Goal: Navigation & Orientation: Find specific page/section

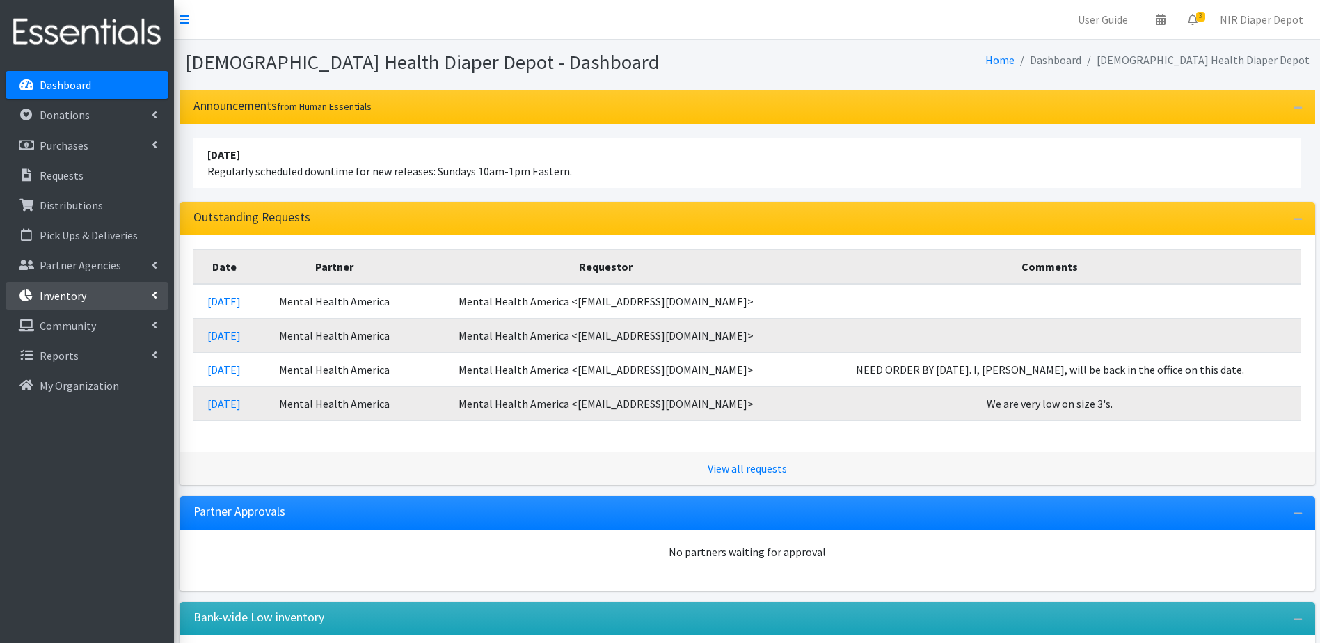
click at [76, 296] on p "Inventory" at bounding box center [63, 296] width 47 height 14
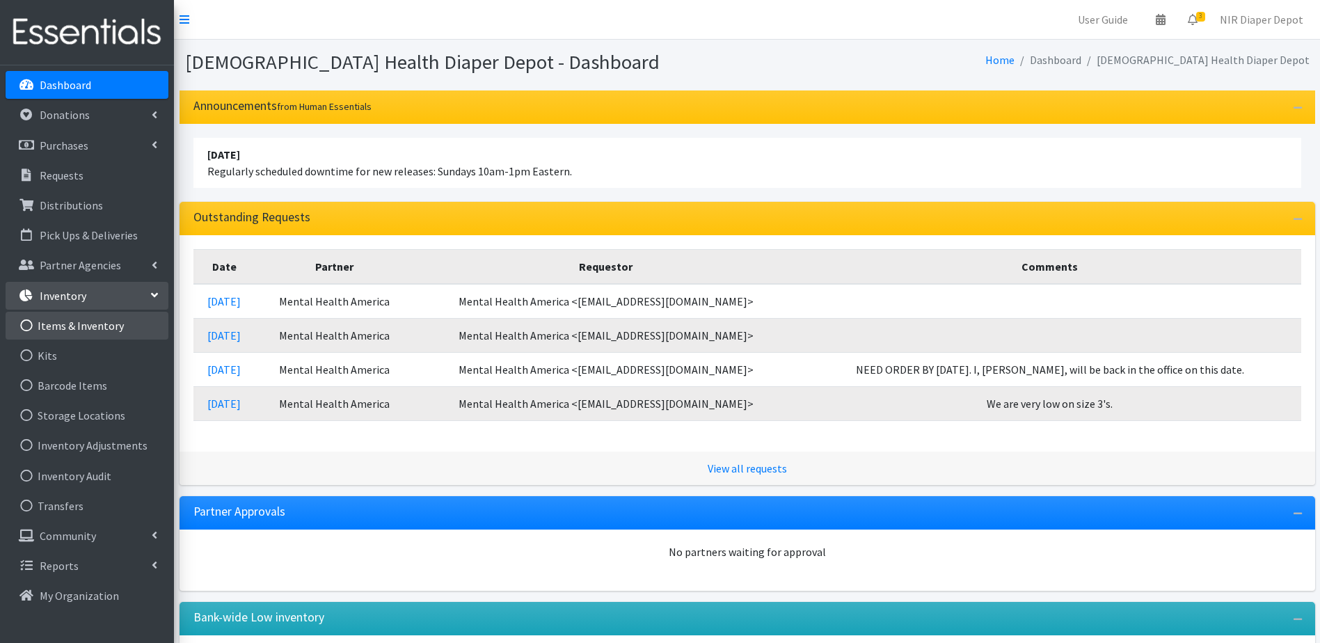
click at [101, 331] on link "Items & Inventory" at bounding box center [87, 326] width 163 height 28
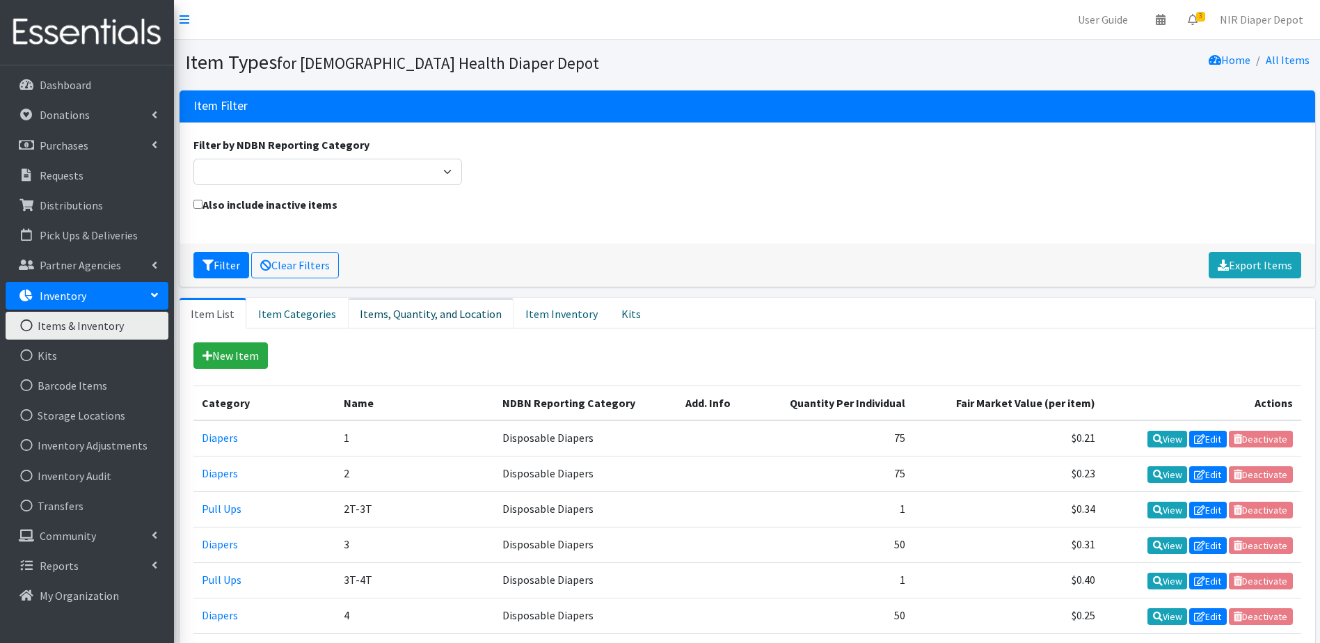
click at [469, 302] on link "Items, Quantity, and Location" at bounding box center [431, 313] width 166 height 31
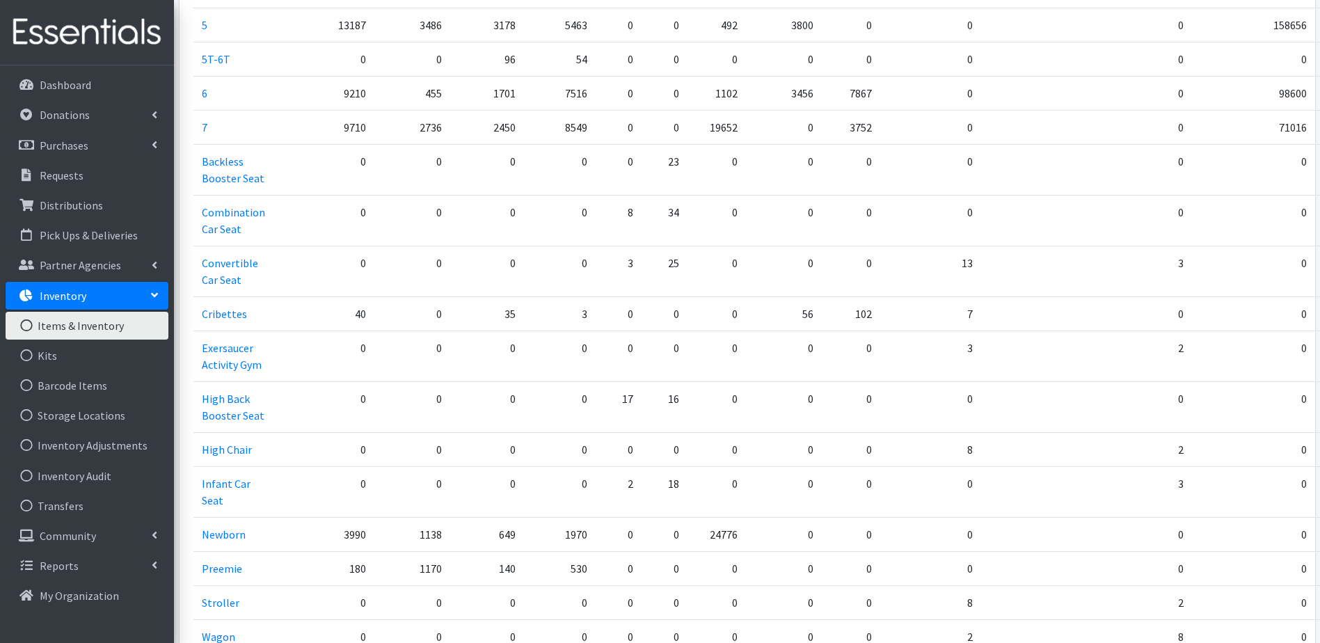
scroll to position [766, 0]
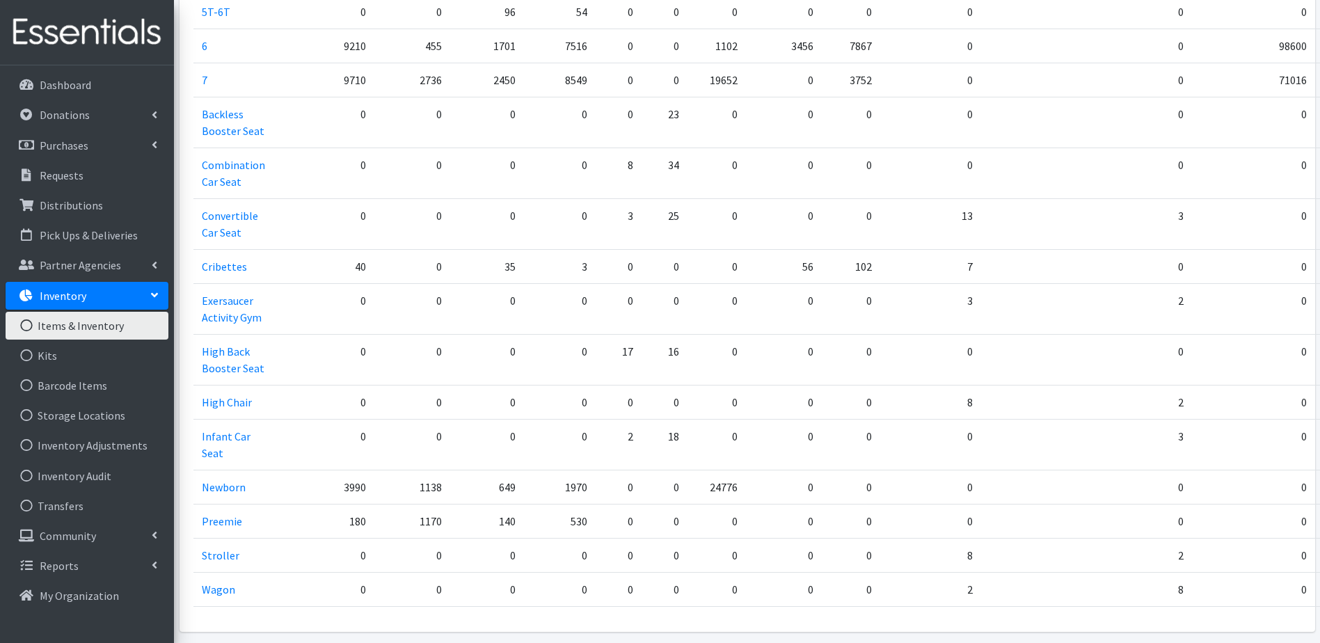
drag, startPoint x: 345, startPoint y: 524, endPoint x: 306, endPoint y: 524, distance: 39.0
click at [306, 524] on td "180" at bounding box center [324, 521] width 101 height 34
